Goal: Check status: Check status

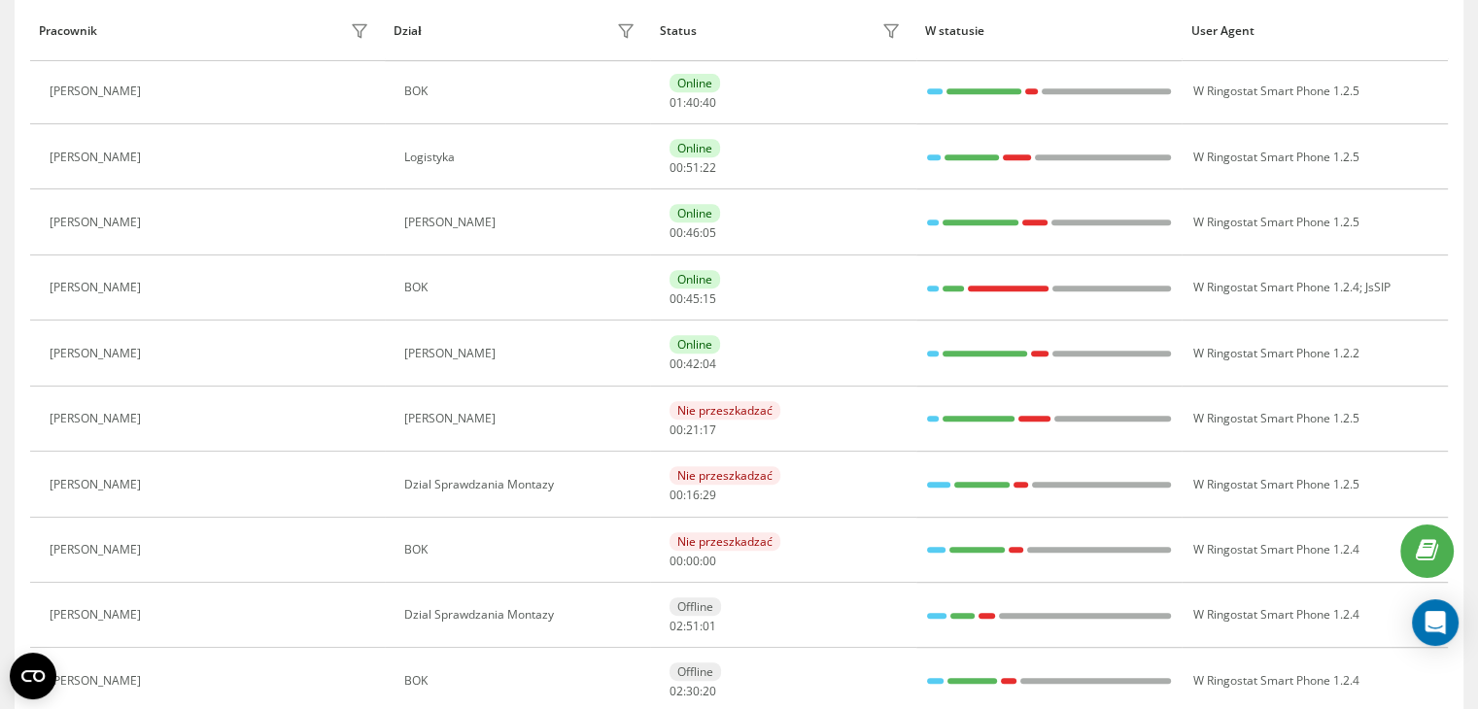
scroll to position [120, 0]
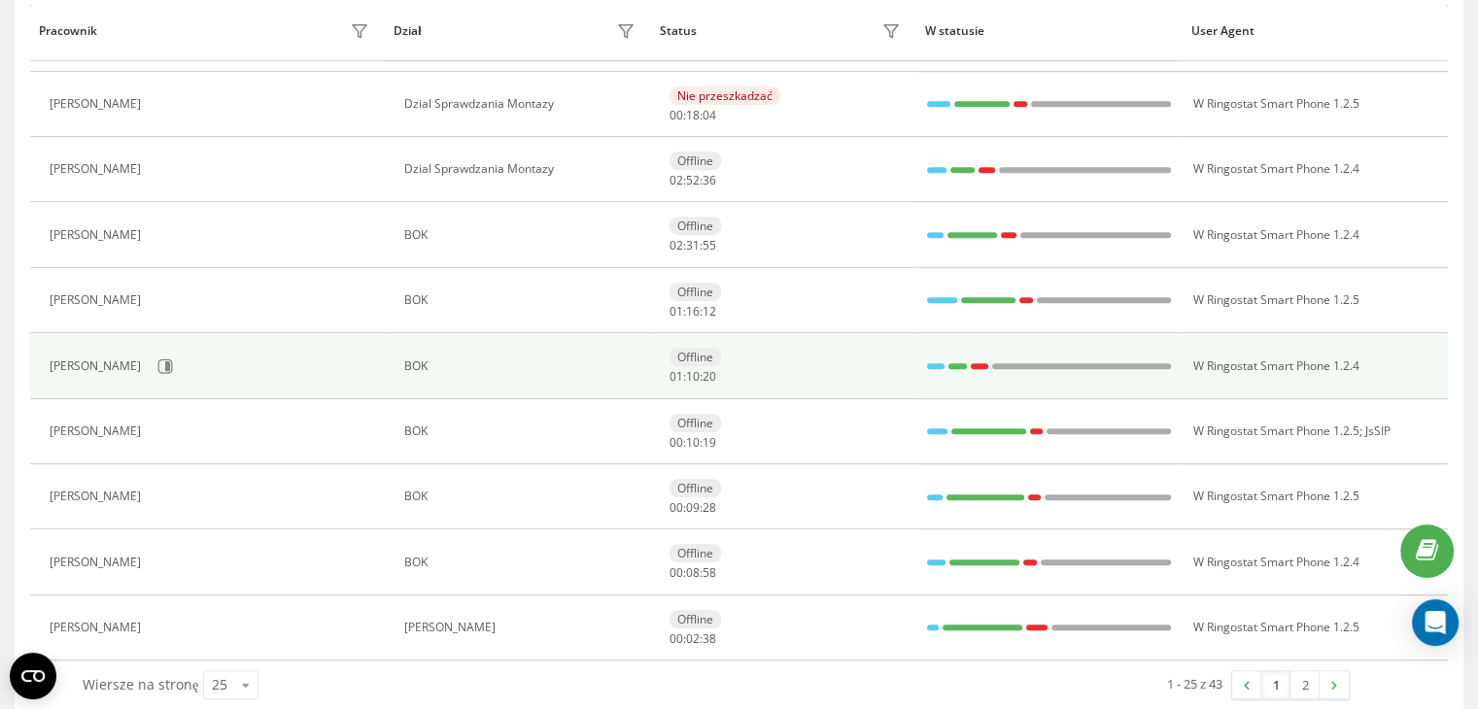
scroll to position [1304, 0]
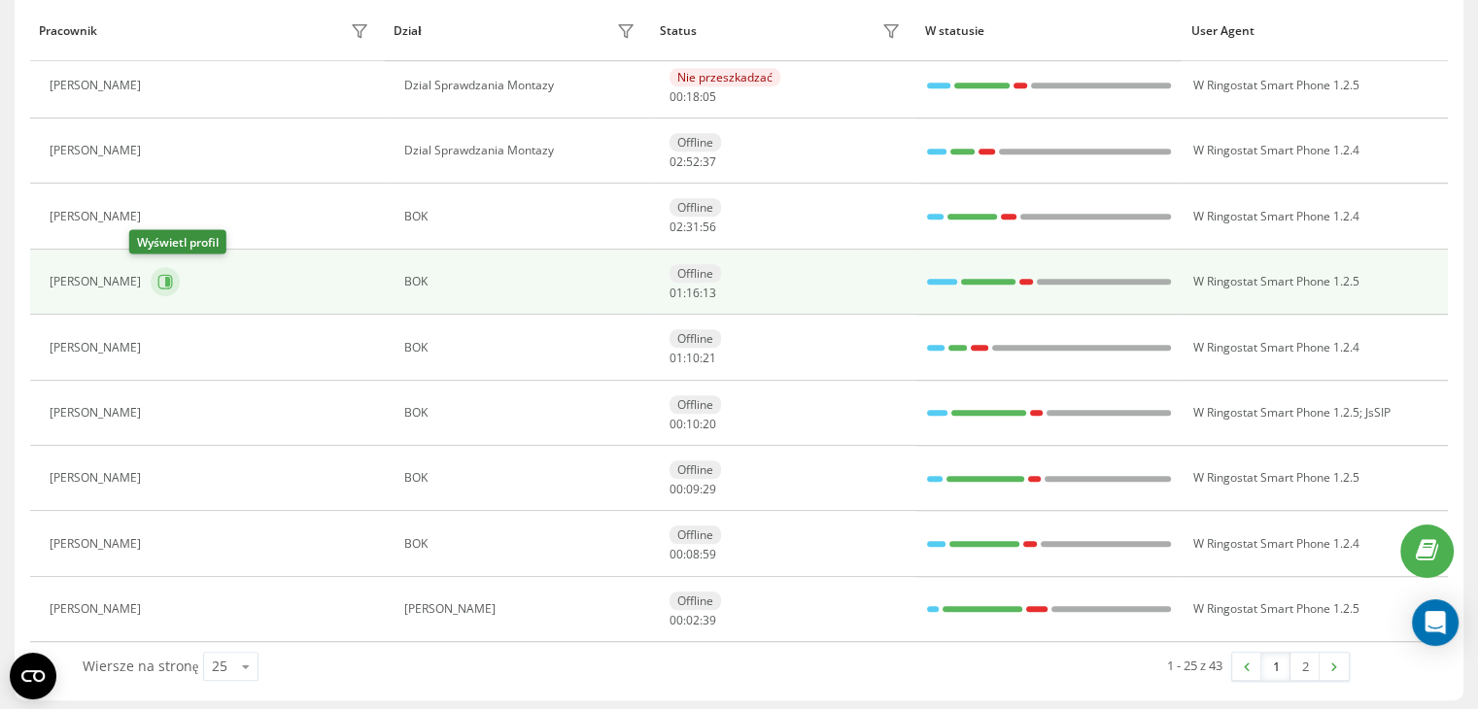
click at [157, 277] on icon at bounding box center [165, 282] width 16 height 16
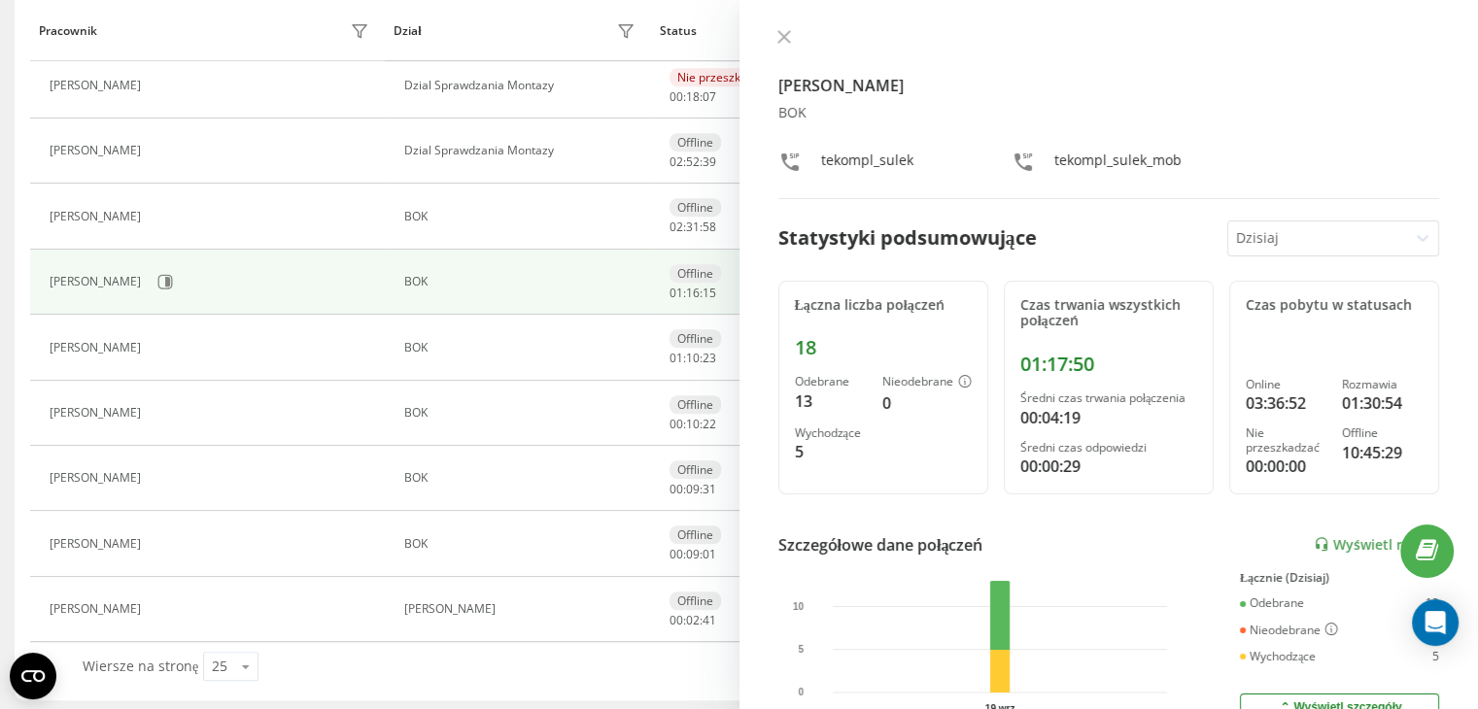
click at [782, 43] on icon at bounding box center [785, 37] width 14 height 14
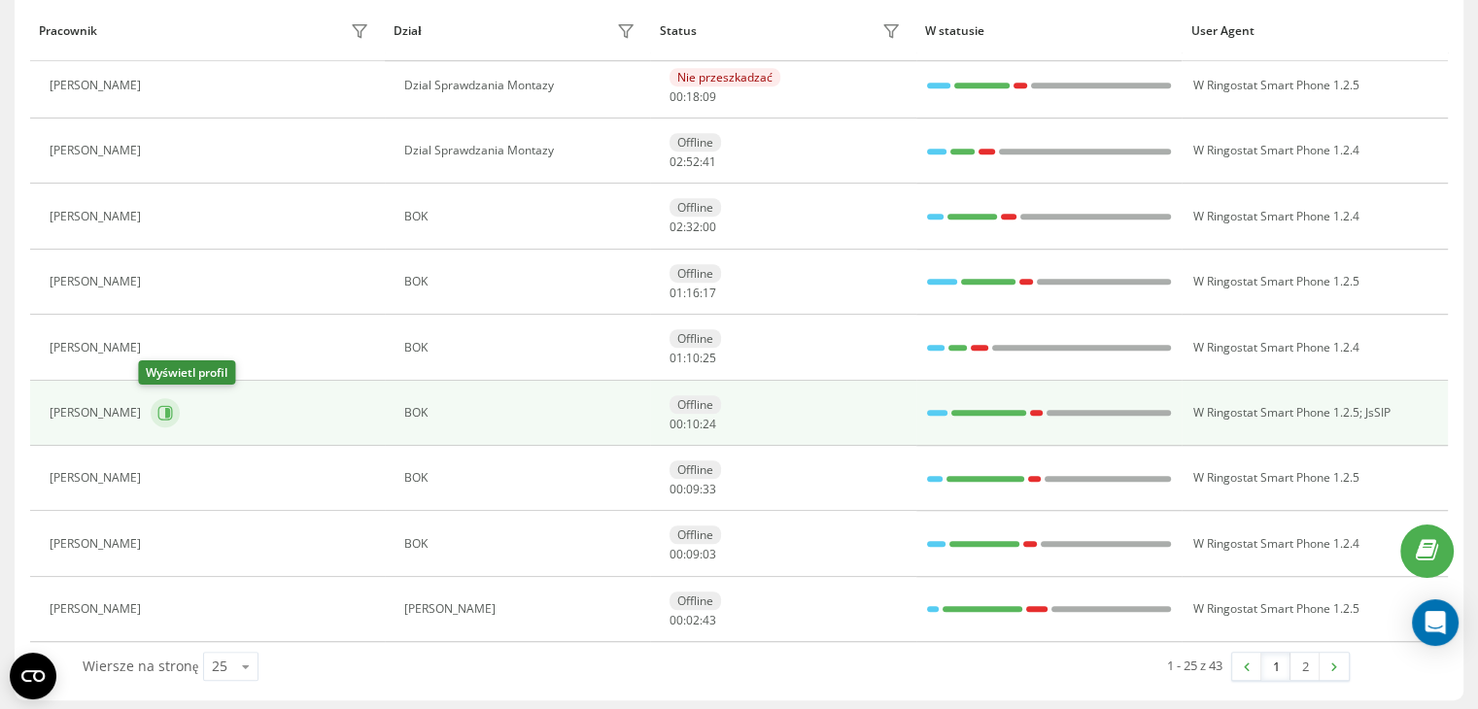
click at [157, 411] on icon at bounding box center [165, 413] width 16 height 16
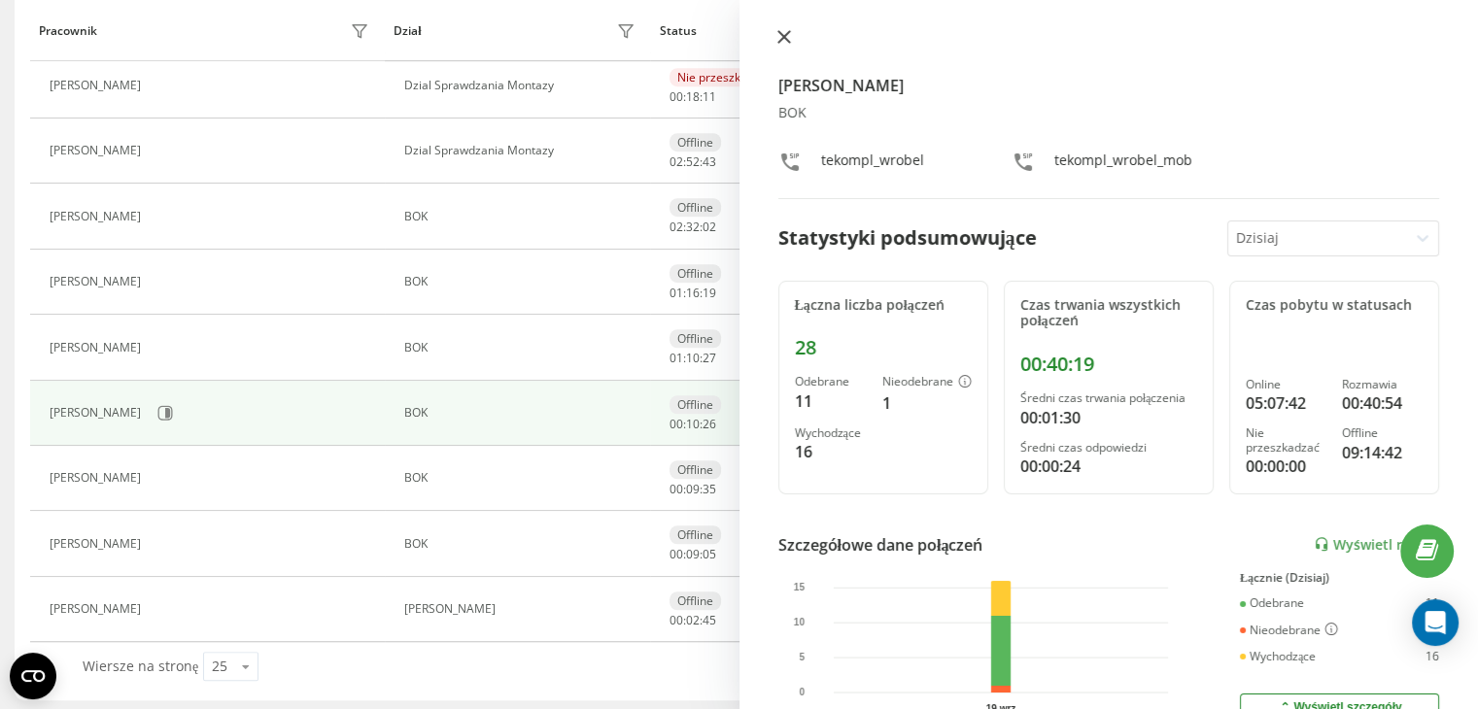
click at [782, 32] on icon at bounding box center [785, 37] width 14 height 14
